Goal: Task Accomplishment & Management: Manage account settings

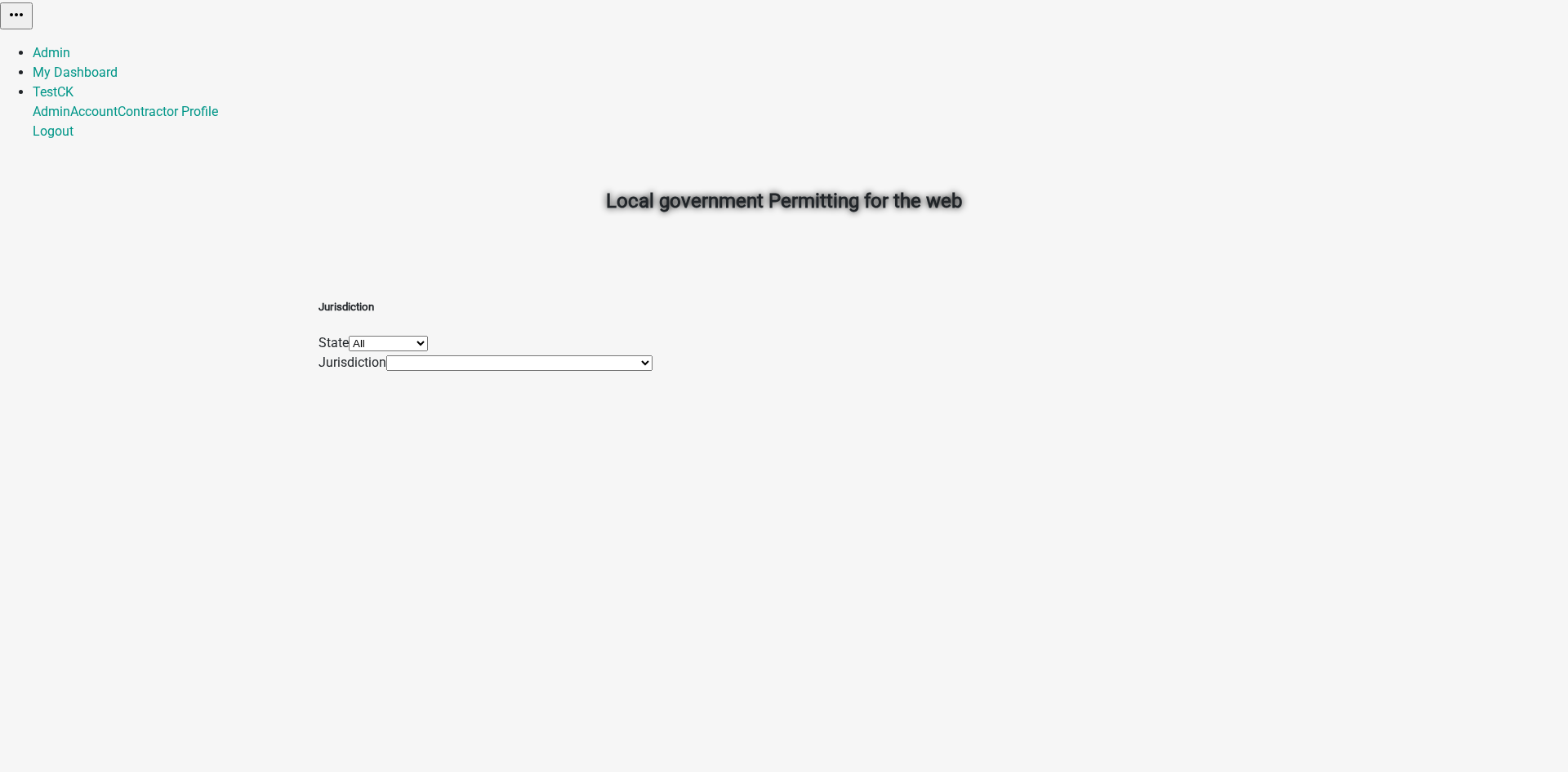
click at [567, 371] on select "City of [GEOGRAPHIC_DATA], [US_STATE] [GEOGRAPHIC_DATA], [US_STATE][PERSON_NAME…" at bounding box center [520, 363] width 266 height 15
click at [1248, 373] on div "Jurisdiction State All [US_STATE] [US_STATE] [US_STATE] [US_STATE] [US_STATE] […" at bounding box center [784, 327] width 931 height 91
click at [73, 85] on link "TestCK" at bounding box center [52, 92] width 41 height 15
click at [70, 104] on link "Admin" at bounding box center [51, 111] width 38 height 15
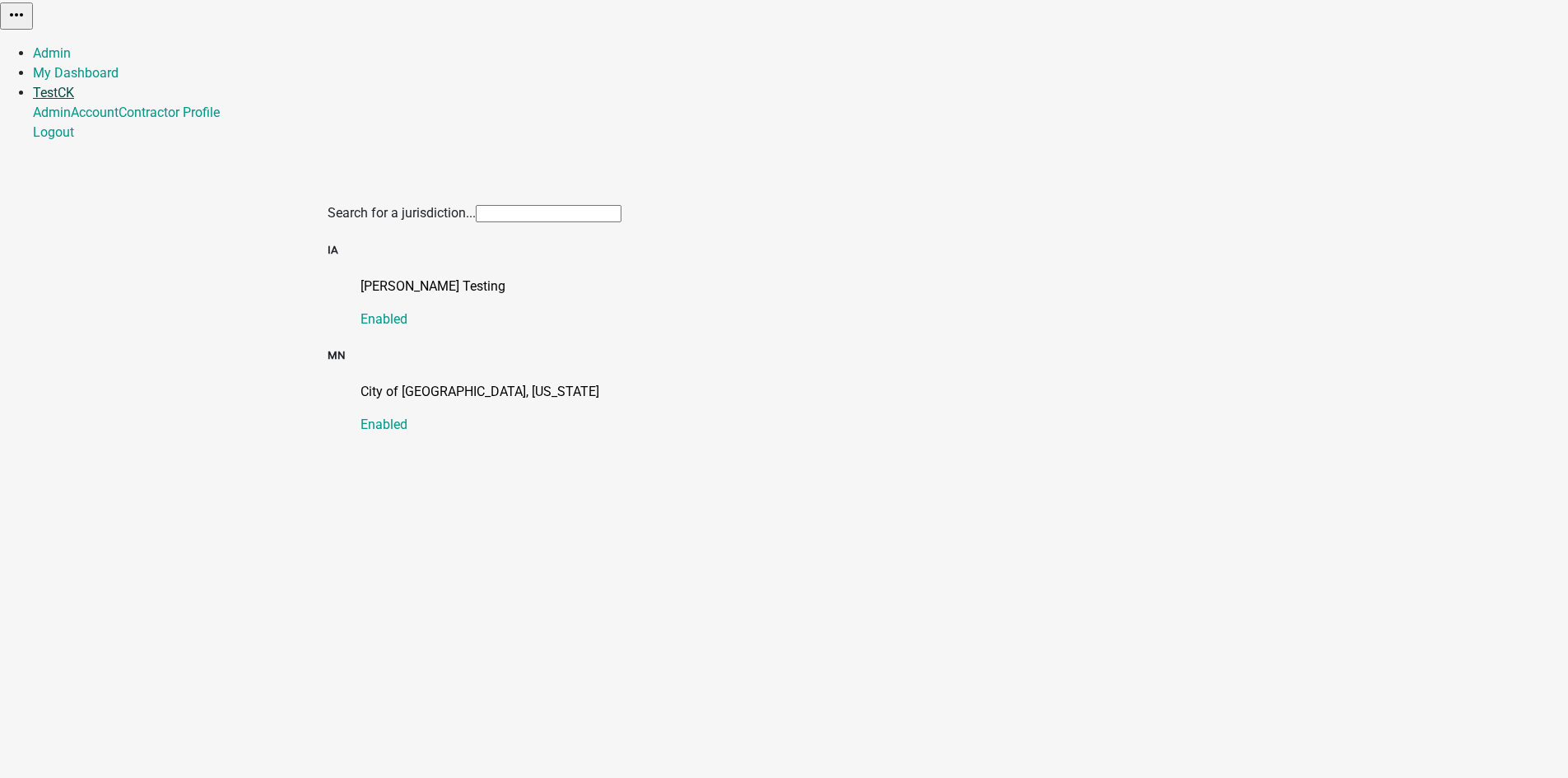
click at [74, 85] on link "TestCK" at bounding box center [53, 93] width 41 height 15
click at [74, 140] on link "Logout" at bounding box center [53, 132] width 41 height 15
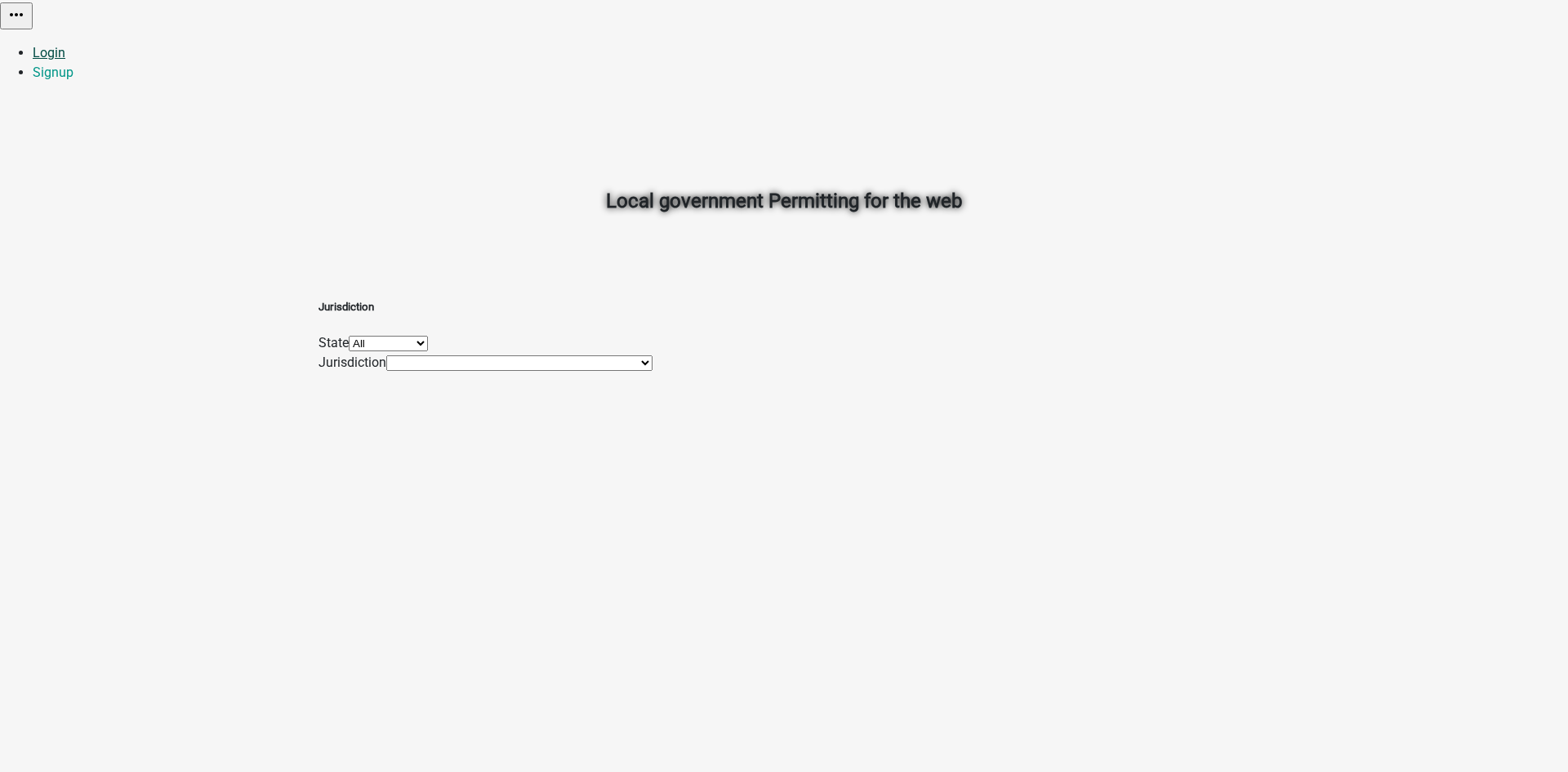
click at [66, 45] on link "Login" at bounding box center [48, 52] width 32 height 15
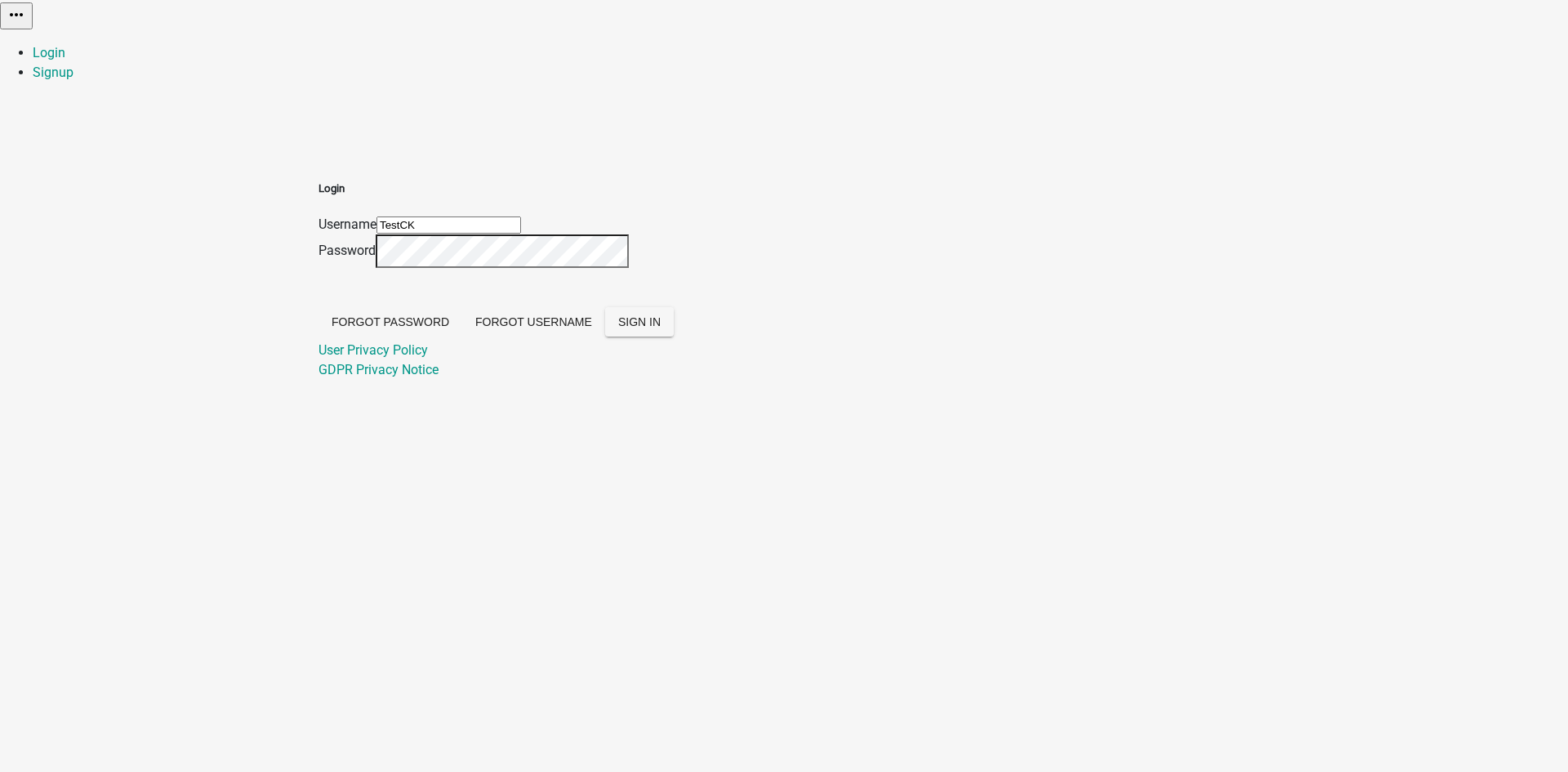
click at [521, 217] on input "TestCK" at bounding box center [449, 225] width 144 height 17
type input "Ckolb"
click at [660, 329] on span "SIGN IN" at bounding box center [640, 322] width 43 height 13
